Goal: Navigation & Orientation: Find specific page/section

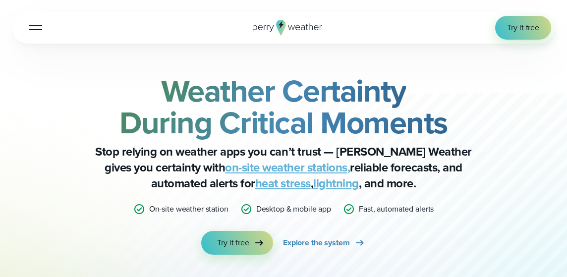
click at [34, 26] on button "Open Menu" at bounding box center [35, 27] width 23 height 23
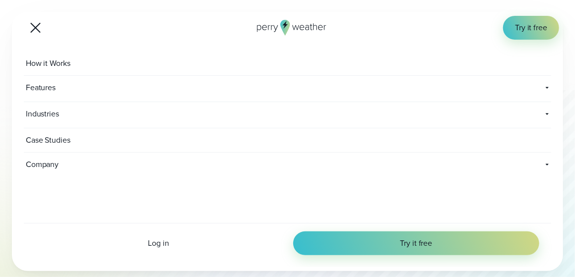
click at [34, 26] on div at bounding box center [35, 28] width 10 height 10
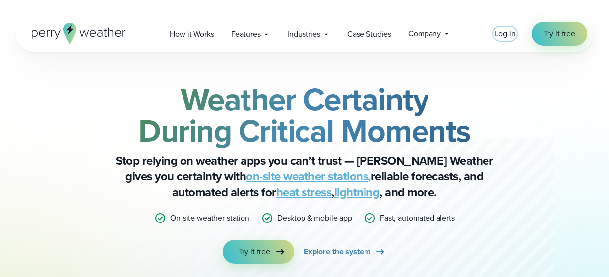
click at [507, 35] on span "Log in" at bounding box center [504, 33] width 21 height 11
